Goal: Transaction & Acquisition: Book appointment/travel/reservation

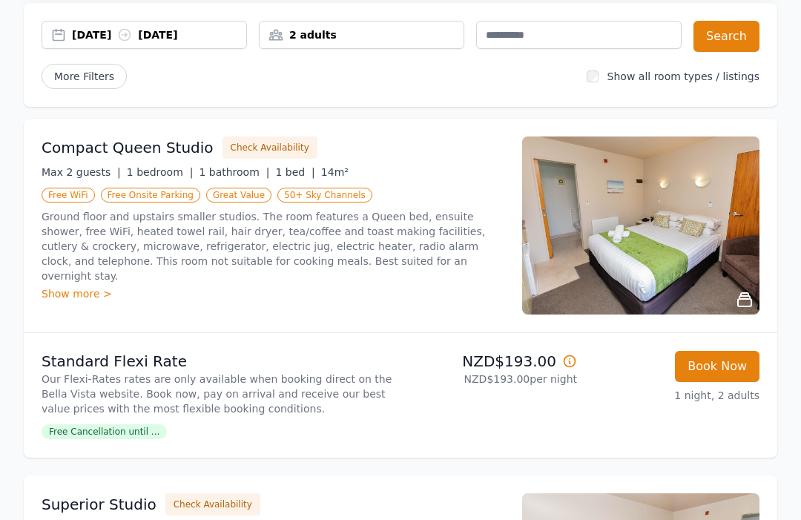
scroll to position [162, 0]
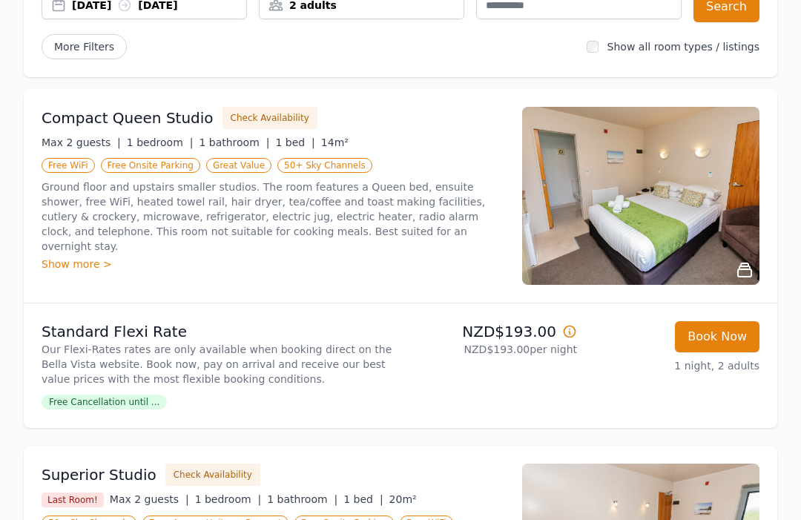
click at [96, 405] on span "Free Cancellation until ..." at bounding box center [104, 402] width 125 height 15
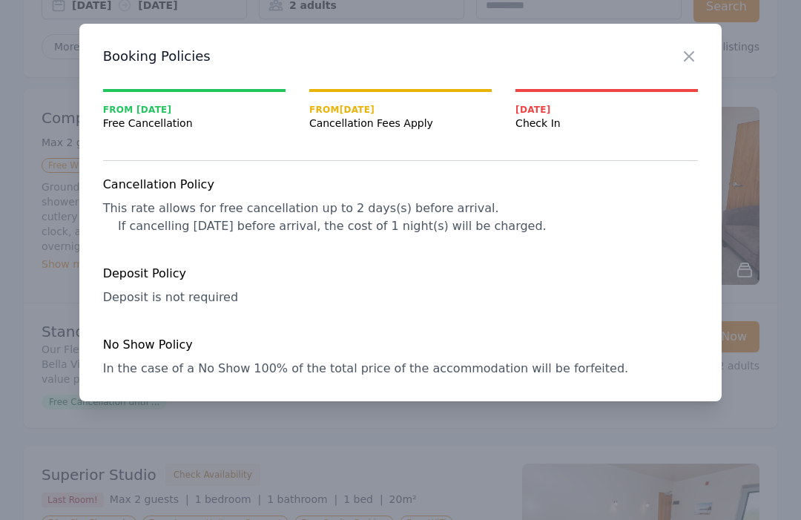
click at [692, 48] on icon "button" at bounding box center [689, 56] width 18 height 18
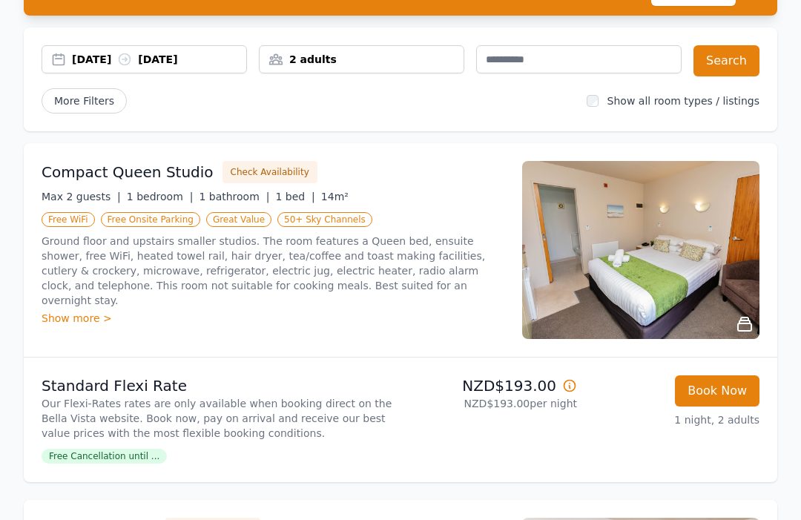
scroll to position [108, 0]
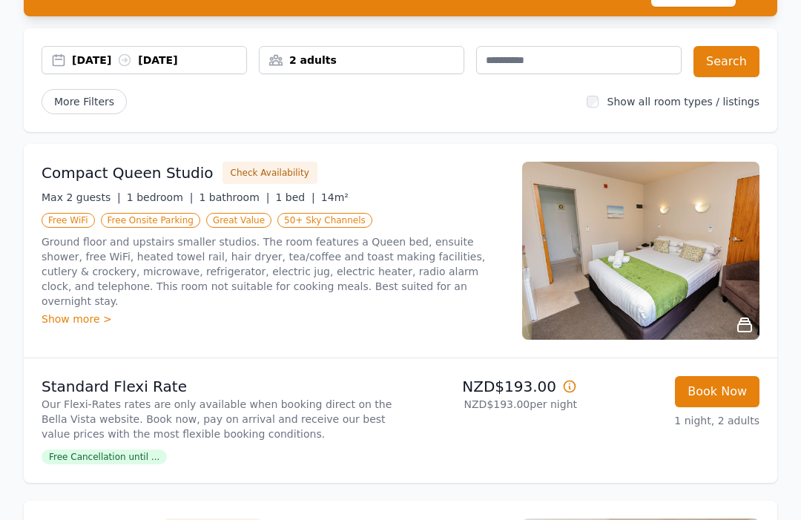
click at [731, 389] on button "Book Now" at bounding box center [717, 391] width 85 height 31
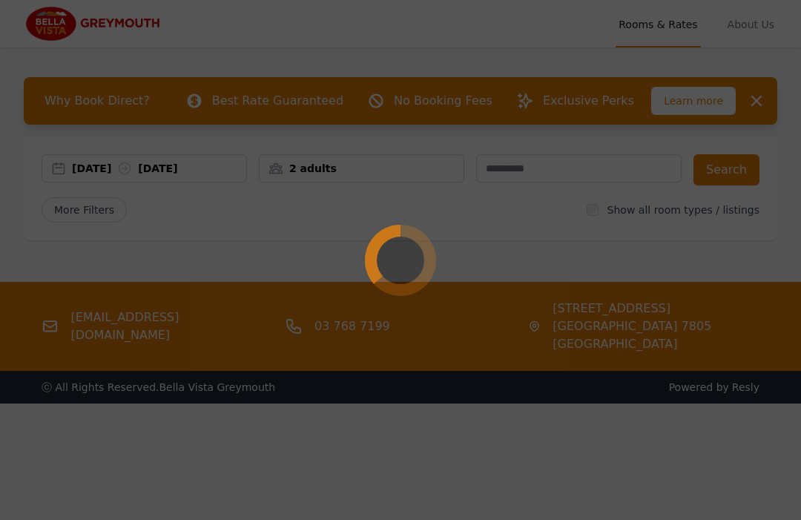
select select "**"
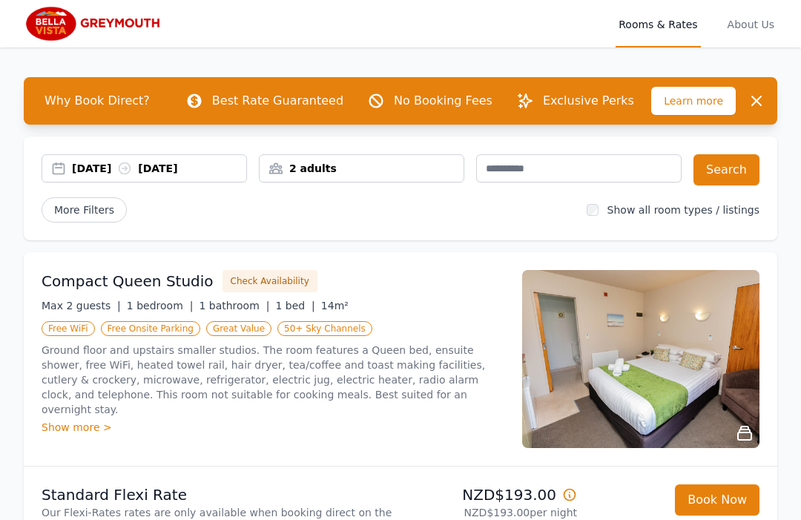
click at [62, 24] on img at bounding box center [95, 24] width 142 height 36
click at [126, 25] on img at bounding box center [95, 24] width 142 height 36
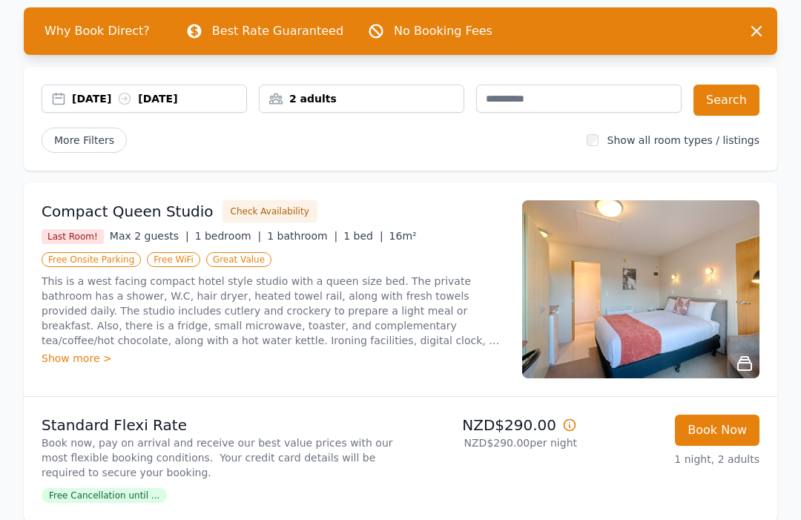
scroll to position [72, 0]
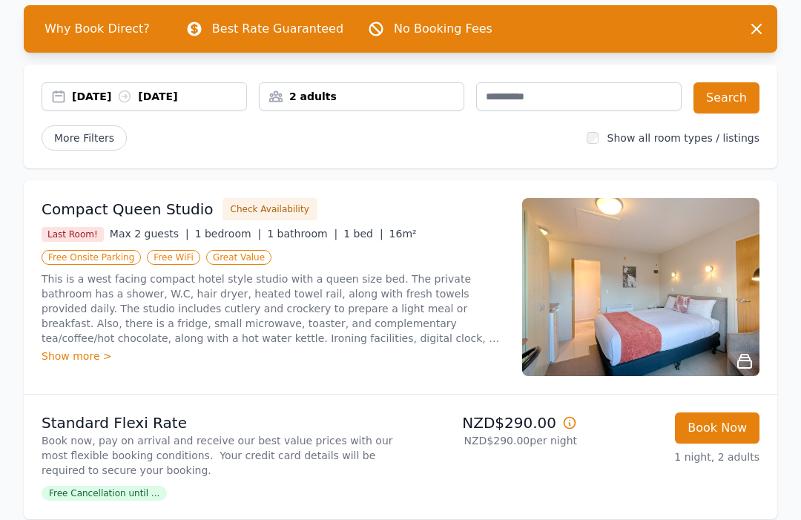
click at [58, 360] on div "Show more >" at bounding box center [273, 356] width 463 height 15
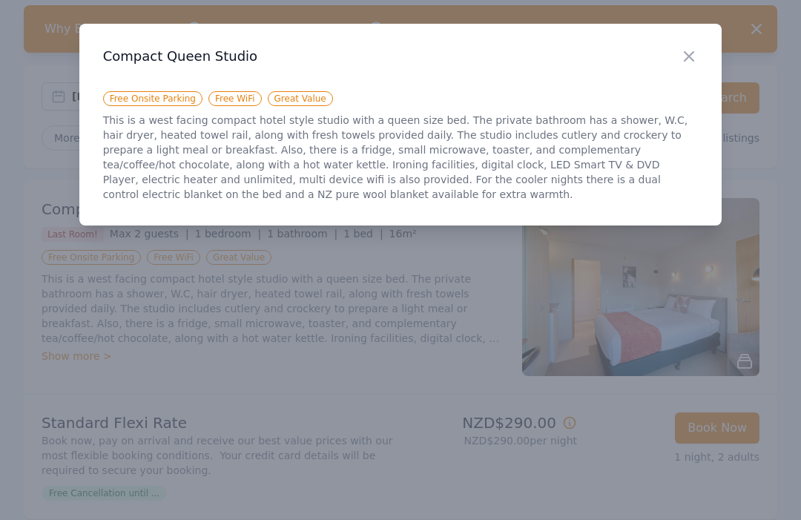
click at [698, 48] on icon "button" at bounding box center [689, 56] width 18 height 18
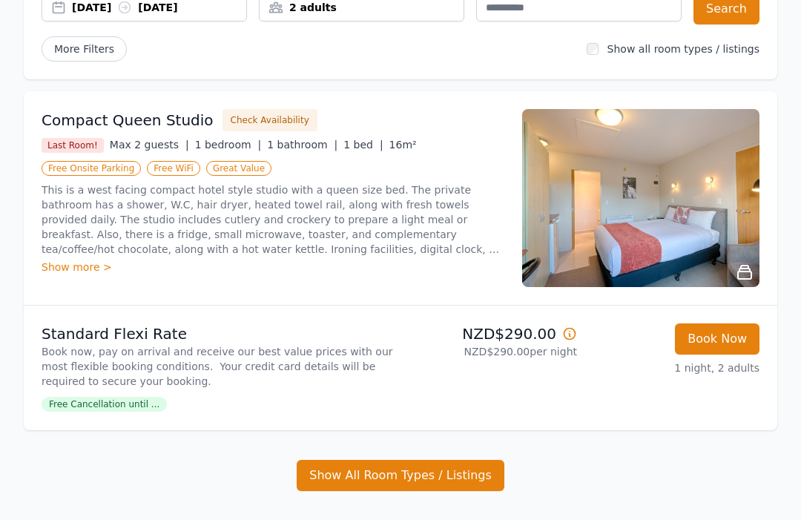
scroll to position [162, 0]
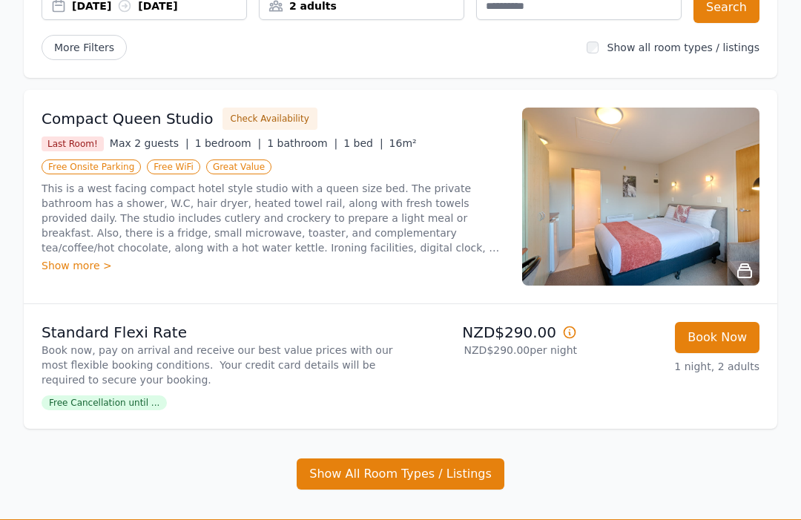
click at [609, 194] on img at bounding box center [640, 197] width 237 height 178
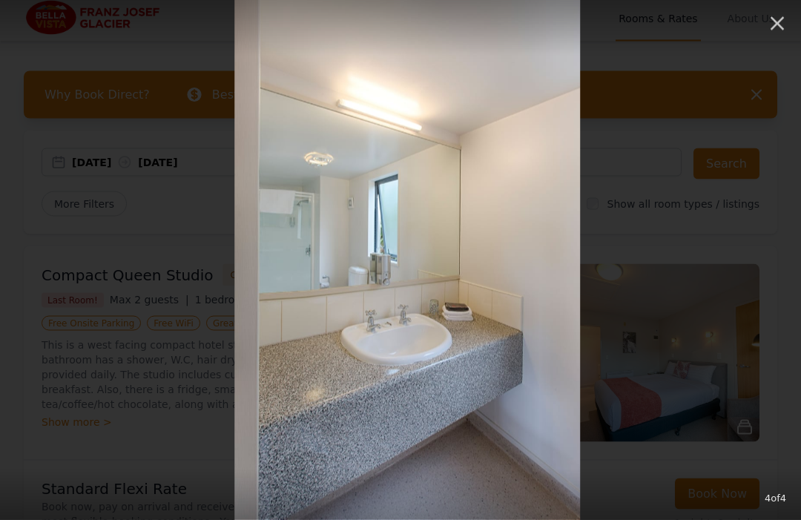
scroll to position [0, 0]
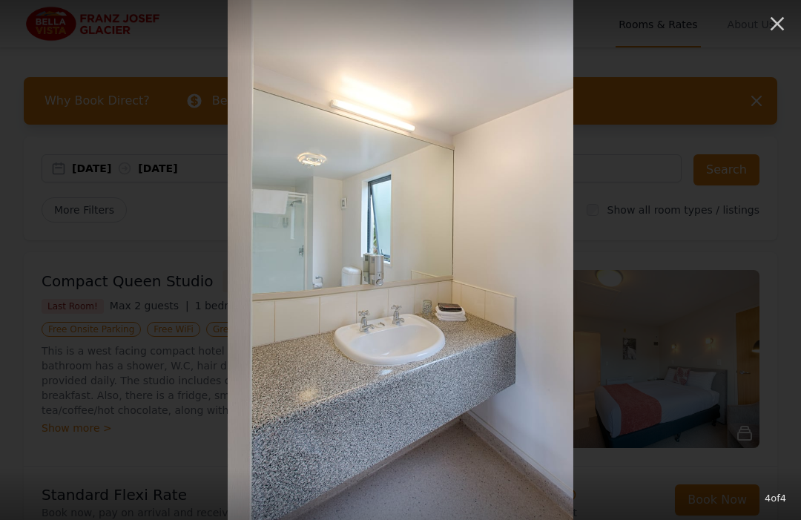
click at [772, 36] on button "button" at bounding box center [777, 23] width 33 height 33
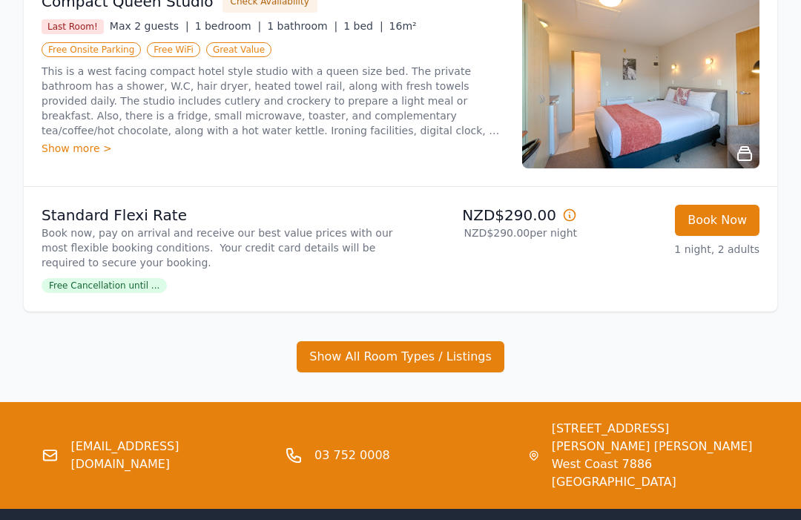
scroll to position [287, 0]
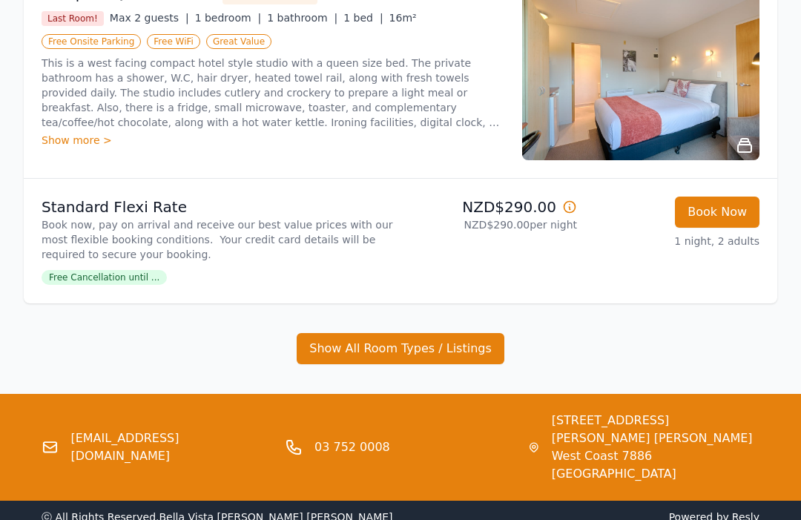
click at [337, 344] on button "Show All Room Types / Listings" at bounding box center [401, 349] width 208 height 31
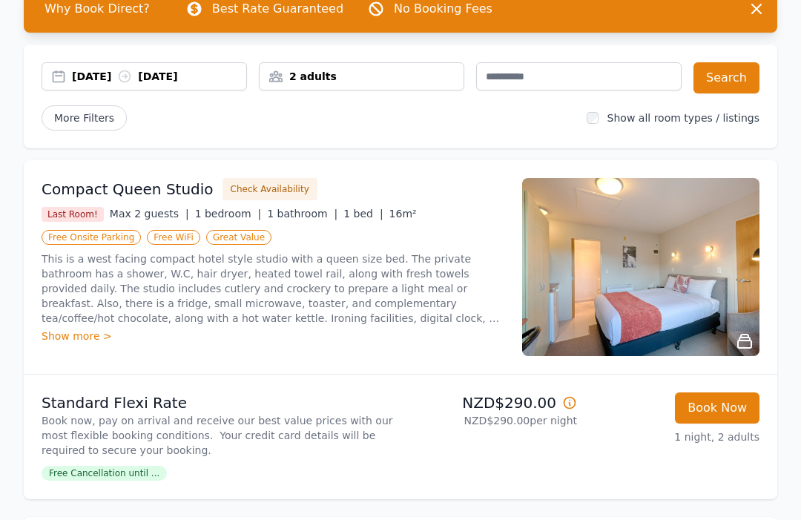
scroll to position [91, 0]
click at [102, 200] on div "Compact Queen Studio Check Availability Last Room! Max 2 guests | 1 bedroom | 1…" at bounding box center [273, 268] width 463 height 178
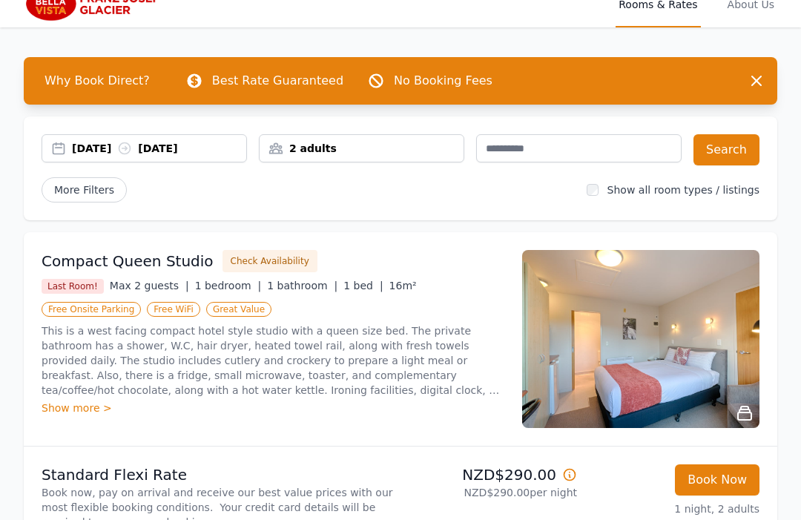
scroll to position [0, 0]
